Goal: Task Accomplishment & Management: Manage account settings

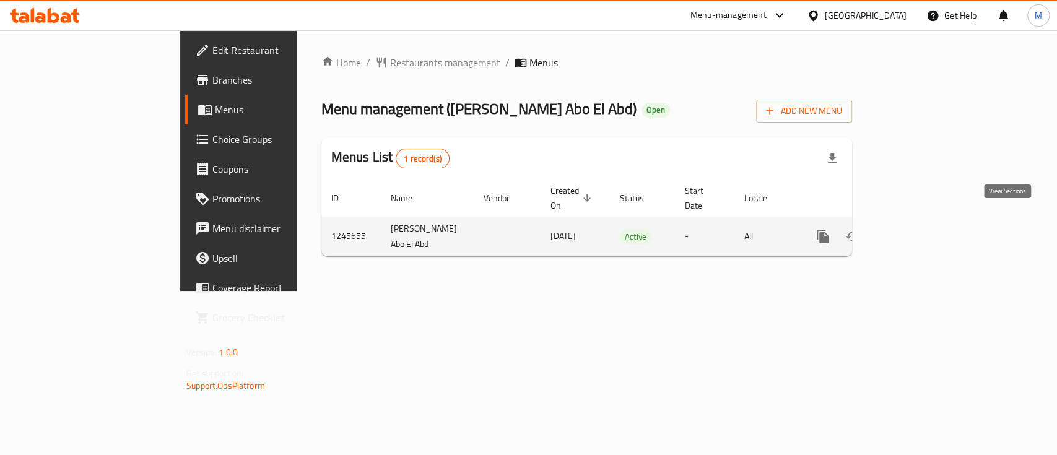
click at [920, 229] on icon "enhanced table" at bounding box center [912, 236] width 15 height 15
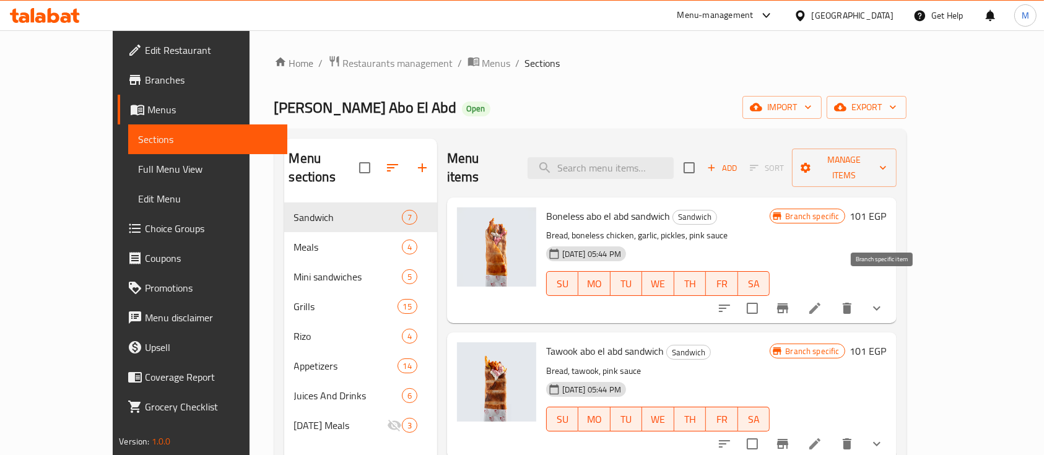
click at [788, 303] on icon "Branch-specific-item" at bounding box center [782, 308] width 11 height 10
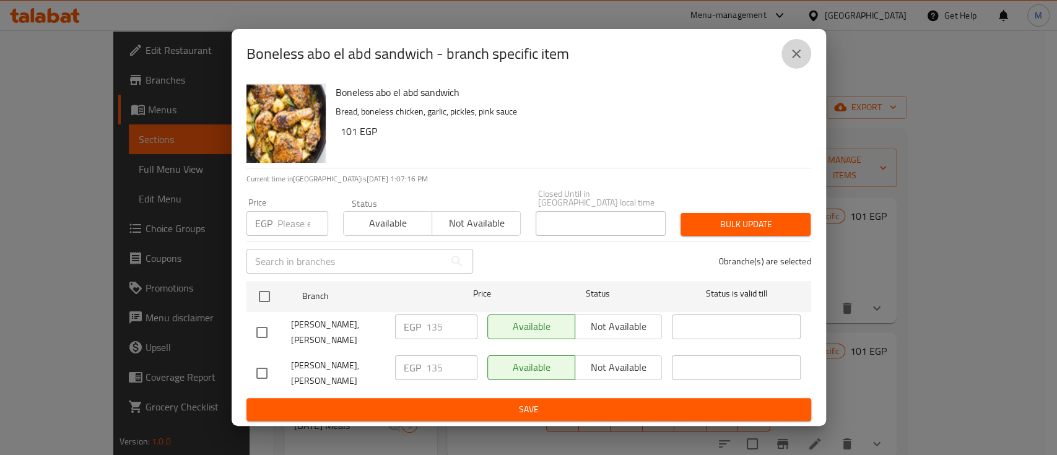
click at [790, 41] on button "close" at bounding box center [797, 54] width 30 height 30
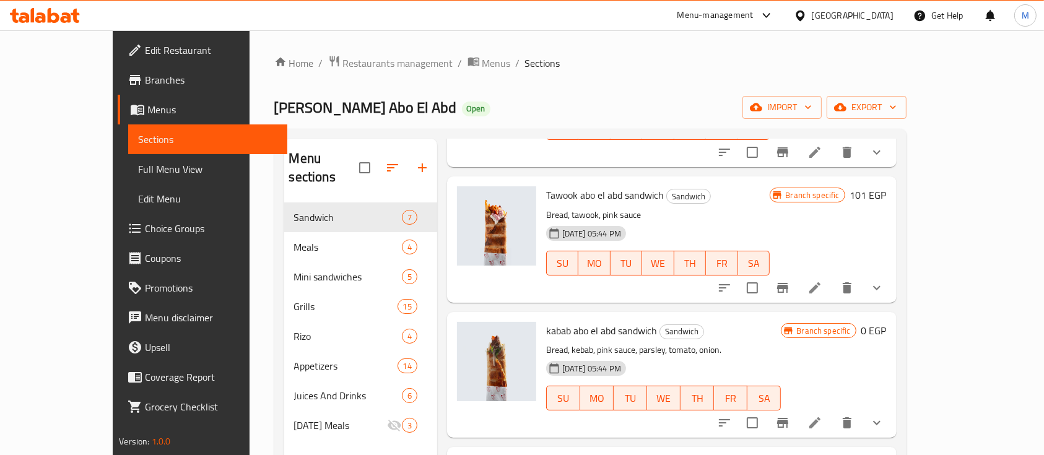
scroll to position [193, 0]
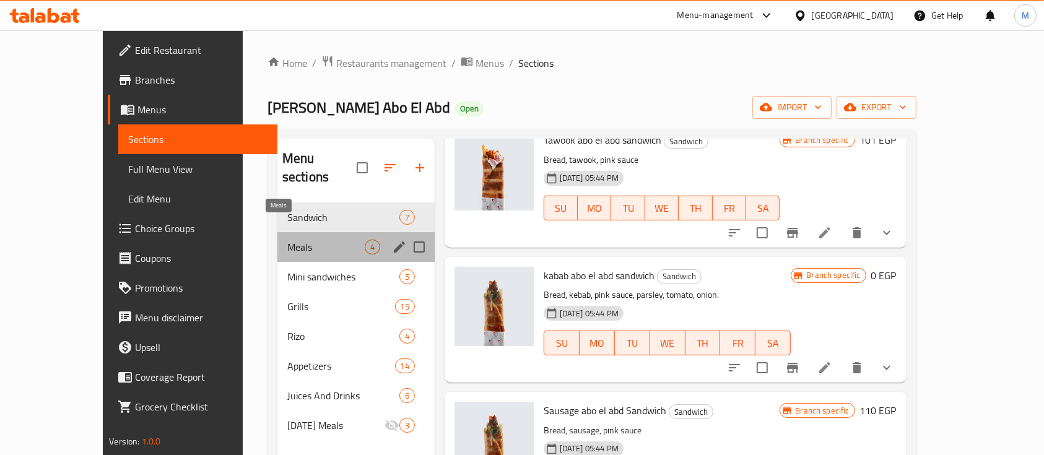
click at [312, 240] on span "Meals" at bounding box center [325, 247] width 77 height 15
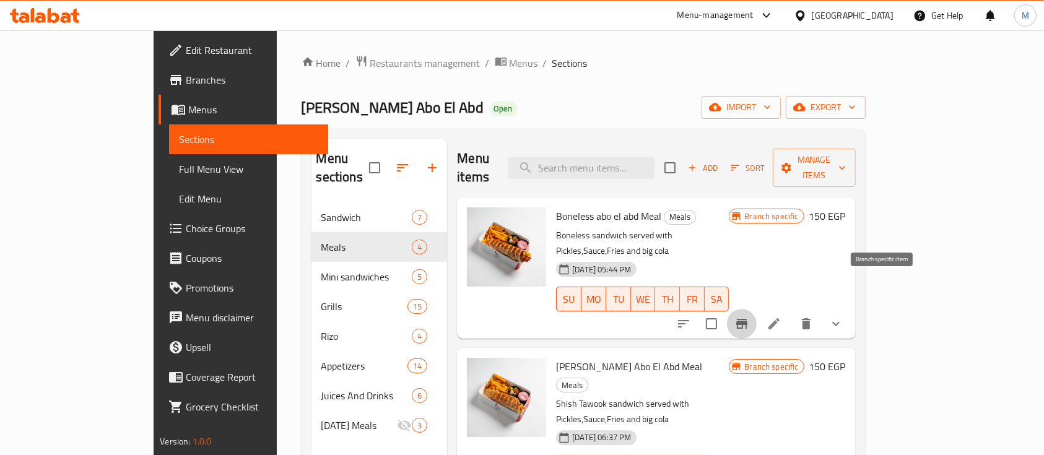
click at [749, 316] on icon "Branch-specific-item" at bounding box center [741, 323] width 15 height 15
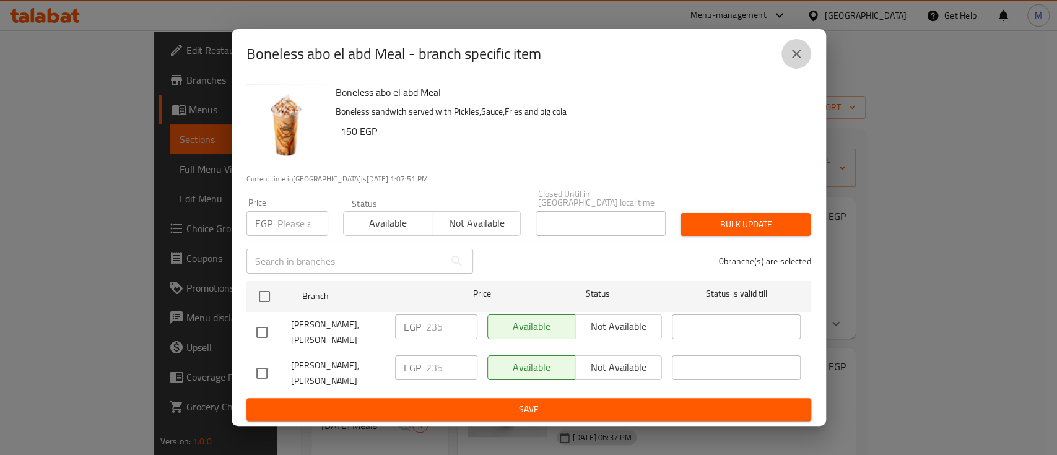
click at [791, 47] on icon "close" at bounding box center [796, 53] width 15 height 15
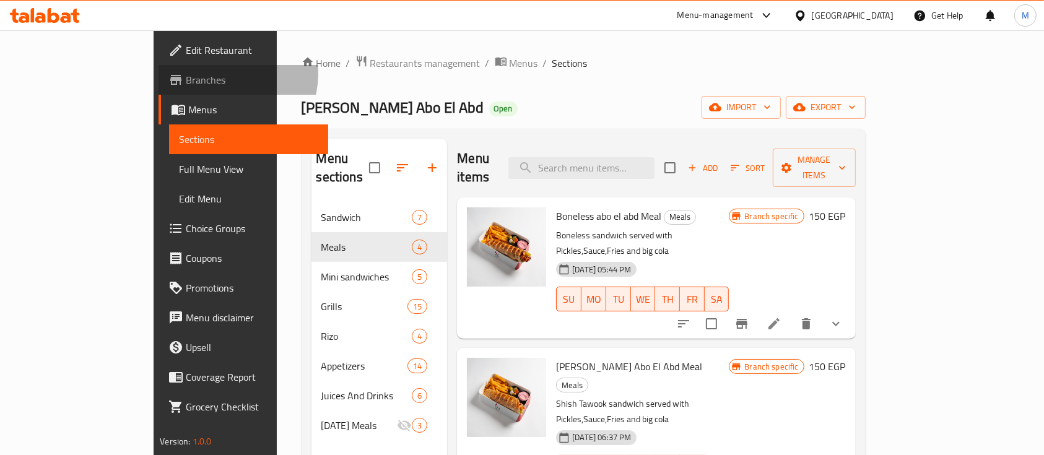
click at [186, 74] on span "Branches" at bounding box center [252, 79] width 133 height 15
